Goal: Check status: Check status

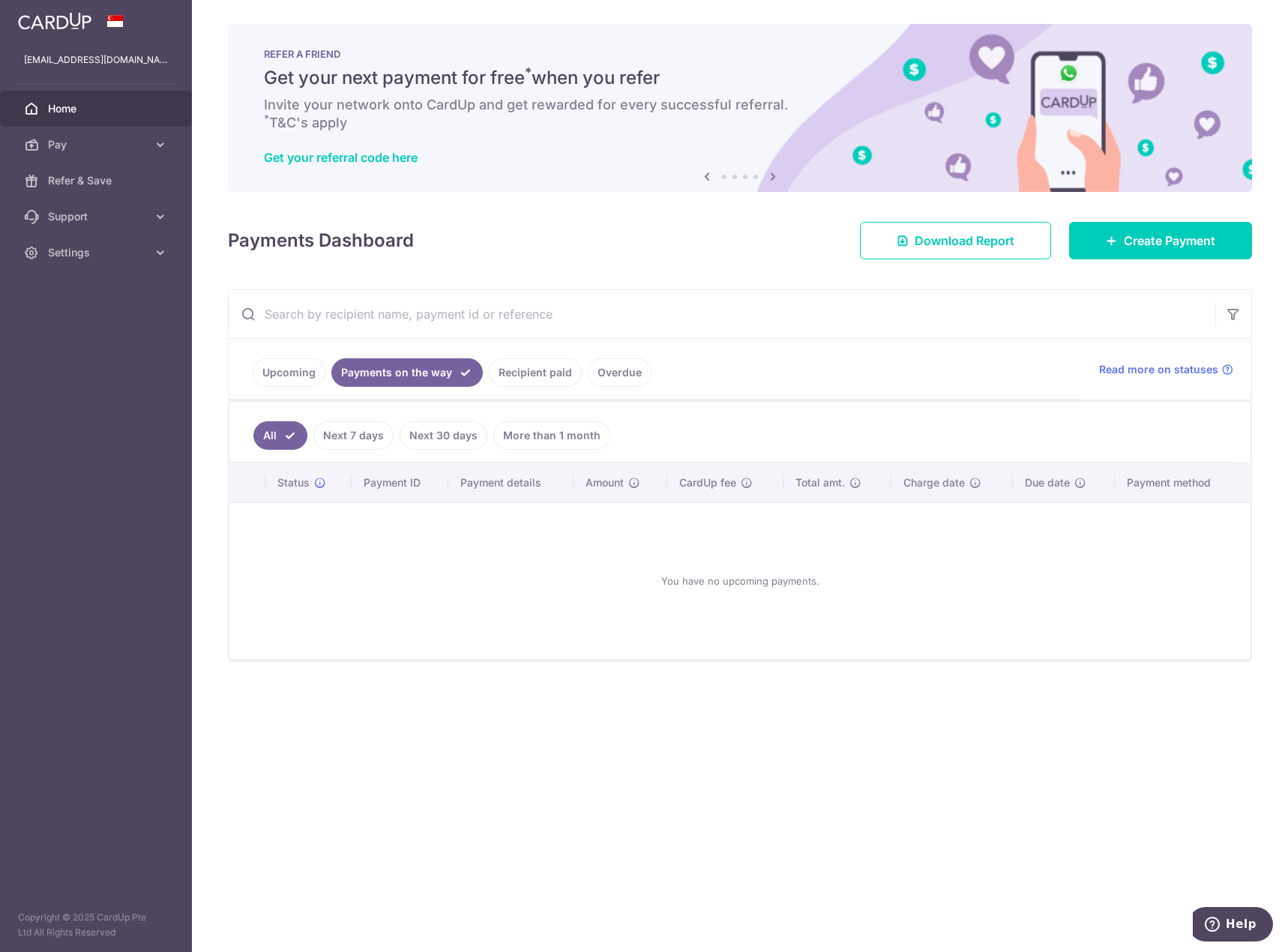
click at [526, 364] on link "Recipient paid" at bounding box center [535, 372] width 93 height 28
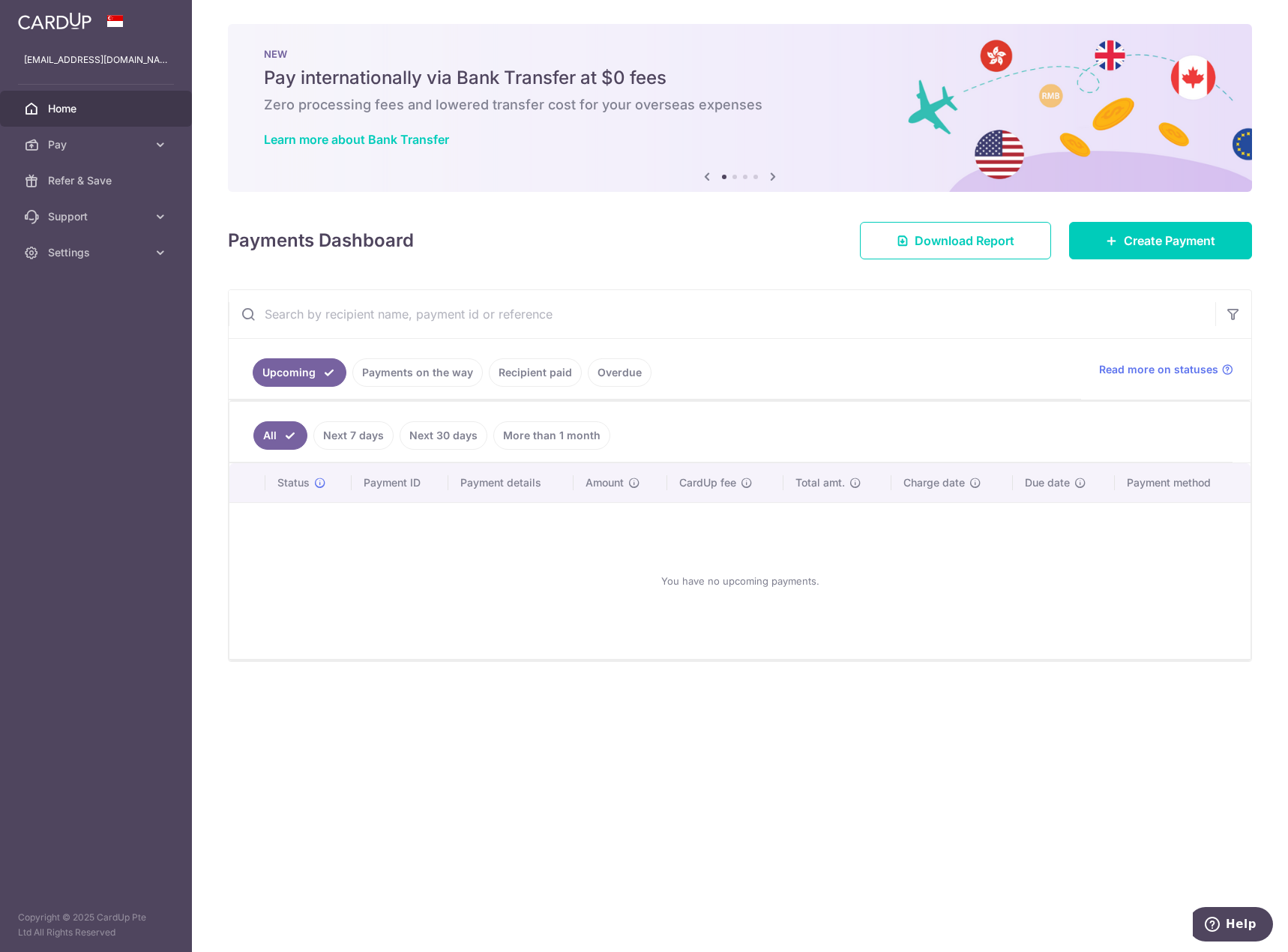
click at [430, 378] on link "Payments on the way" at bounding box center [418, 372] width 131 height 28
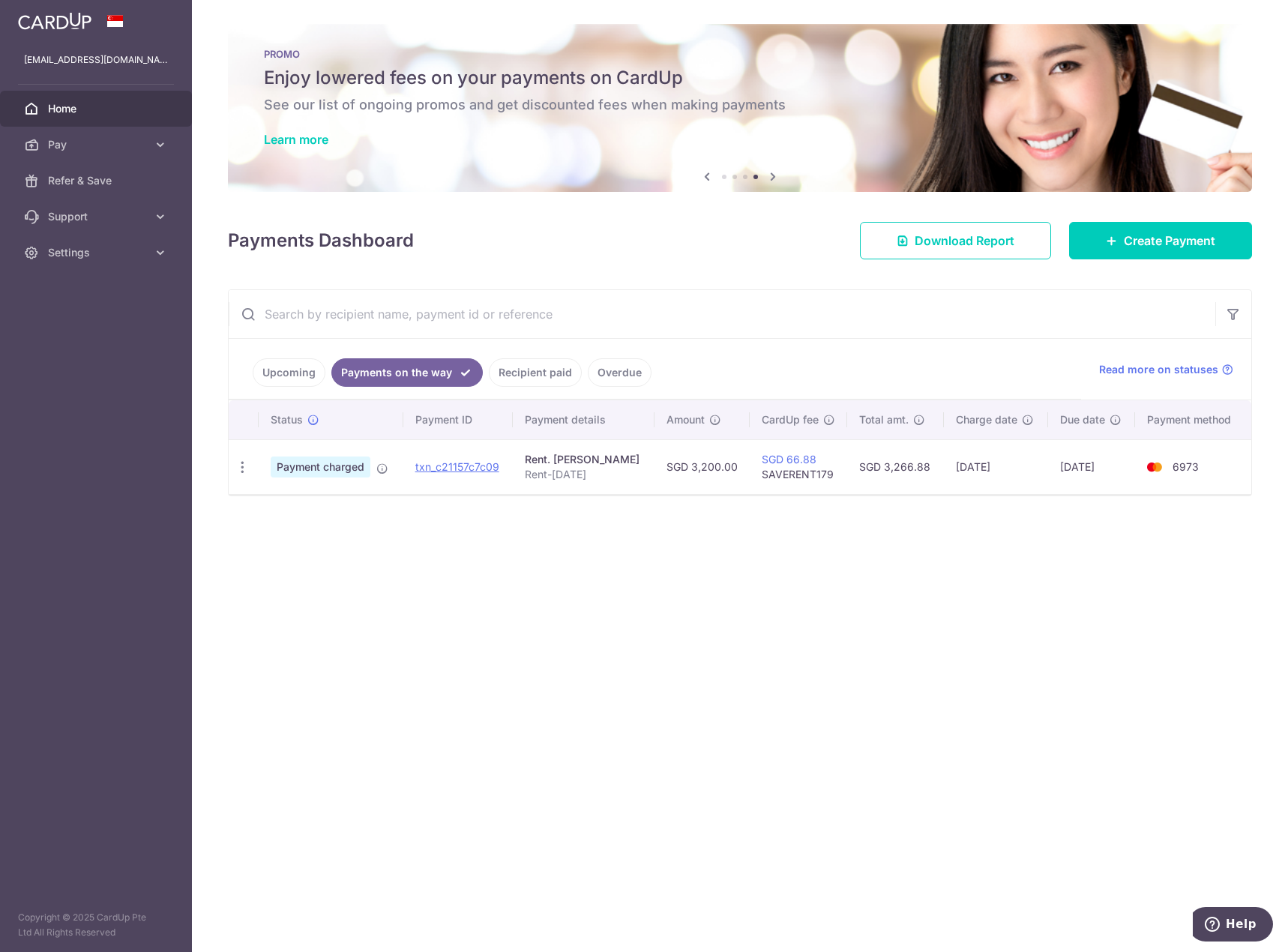
click at [957, 634] on div "× Pause Schedule Pause all future payments in this series Pause just this one p…" at bounding box center [740, 476] width 1096 height 952
